Goal: Navigation & Orientation: Find specific page/section

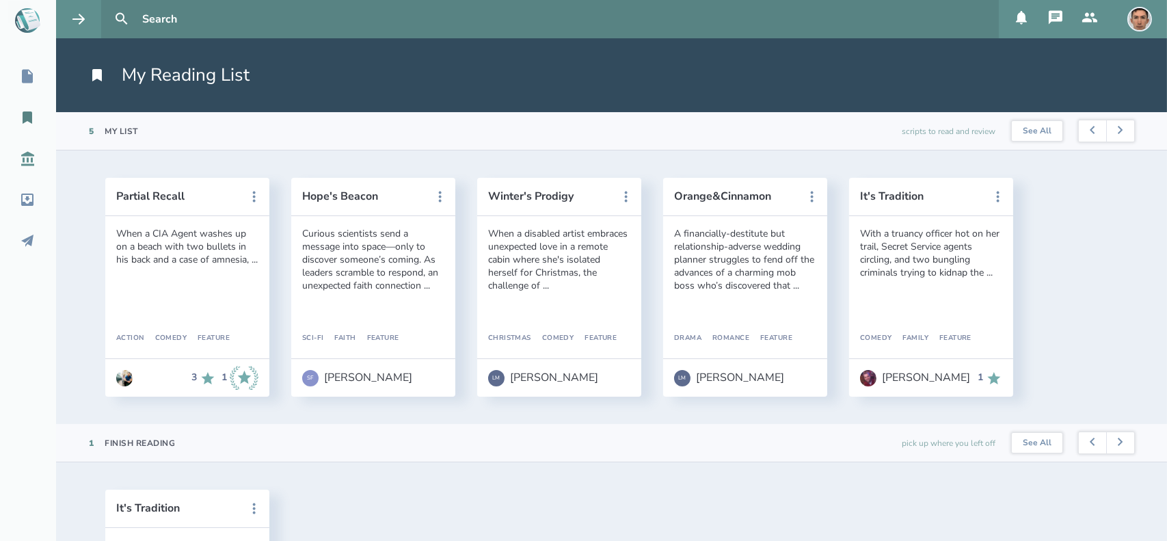
click at [28, 153] on icon at bounding box center [27, 159] width 13 height 14
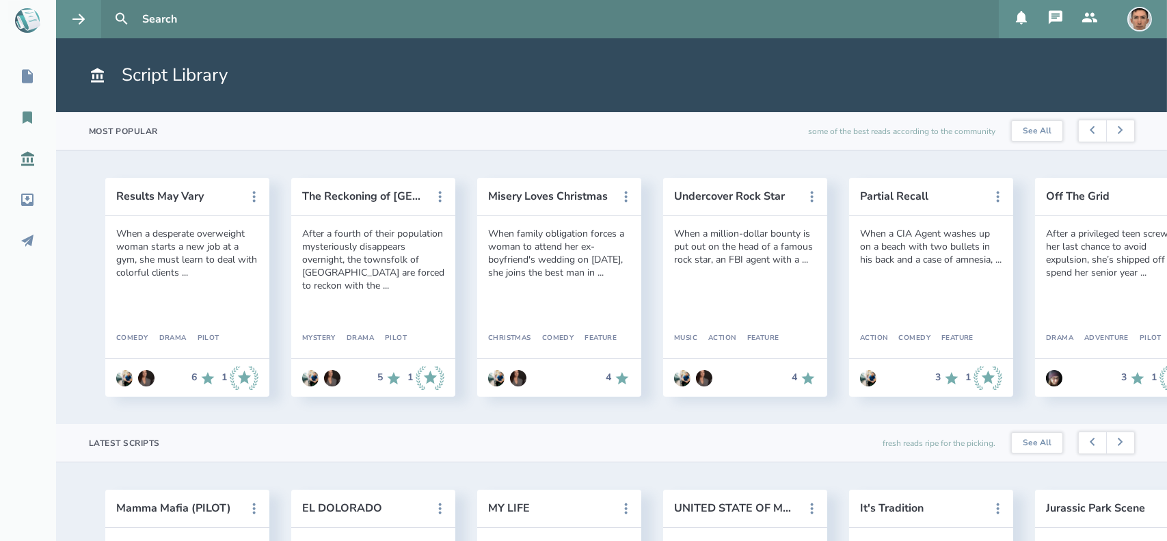
click at [23, 120] on icon at bounding box center [28, 117] width 10 height 12
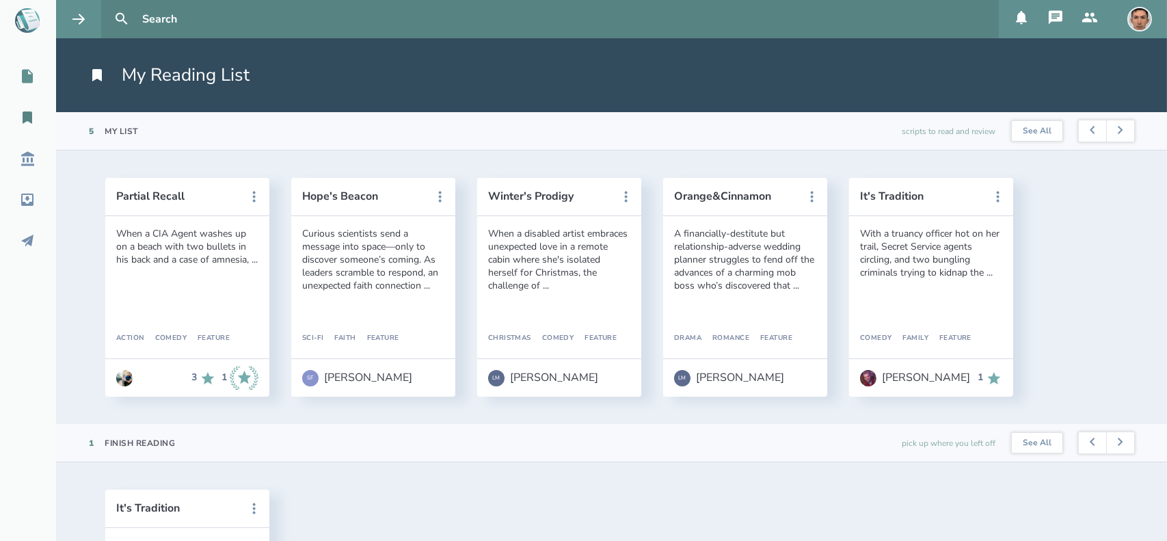
click at [29, 81] on icon at bounding box center [27, 77] width 11 height 14
